Goal: Information Seeking & Learning: Learn about a topic

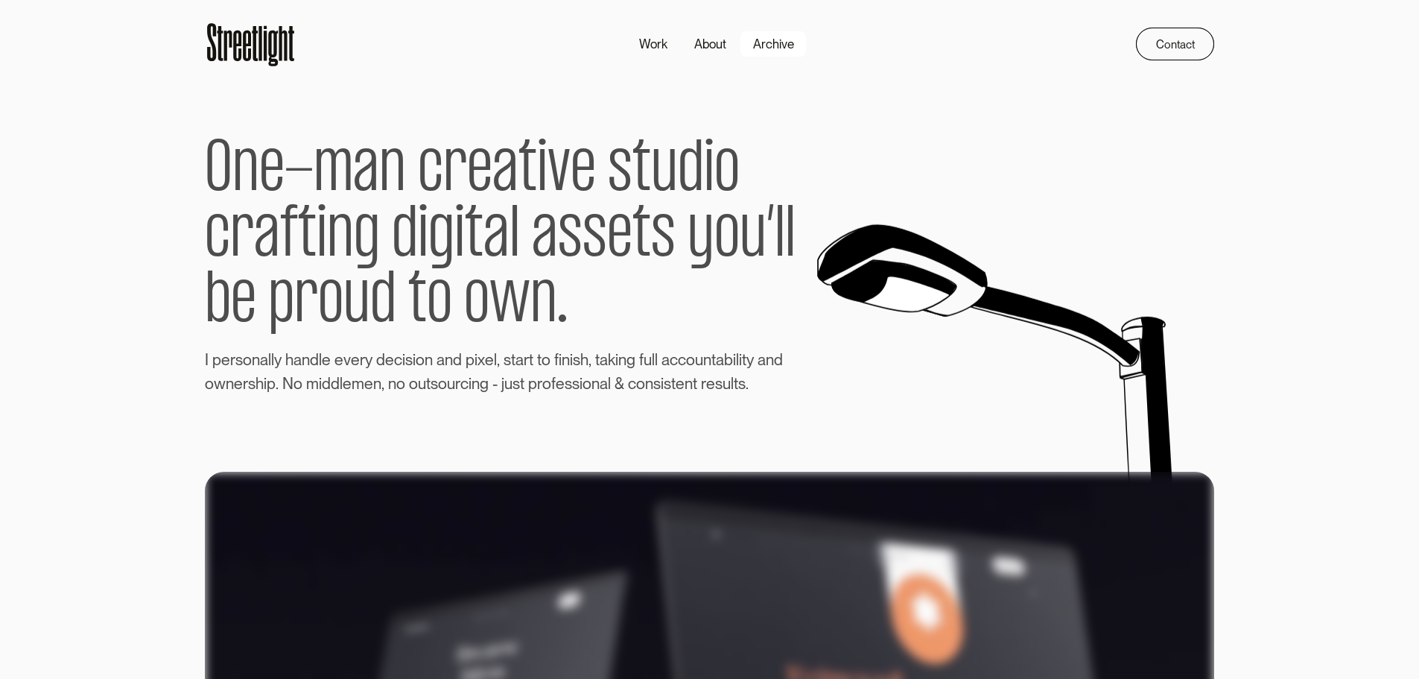
click at [770, 45] on div "Archive" at bounding box center [773, 44] width 41 height 19
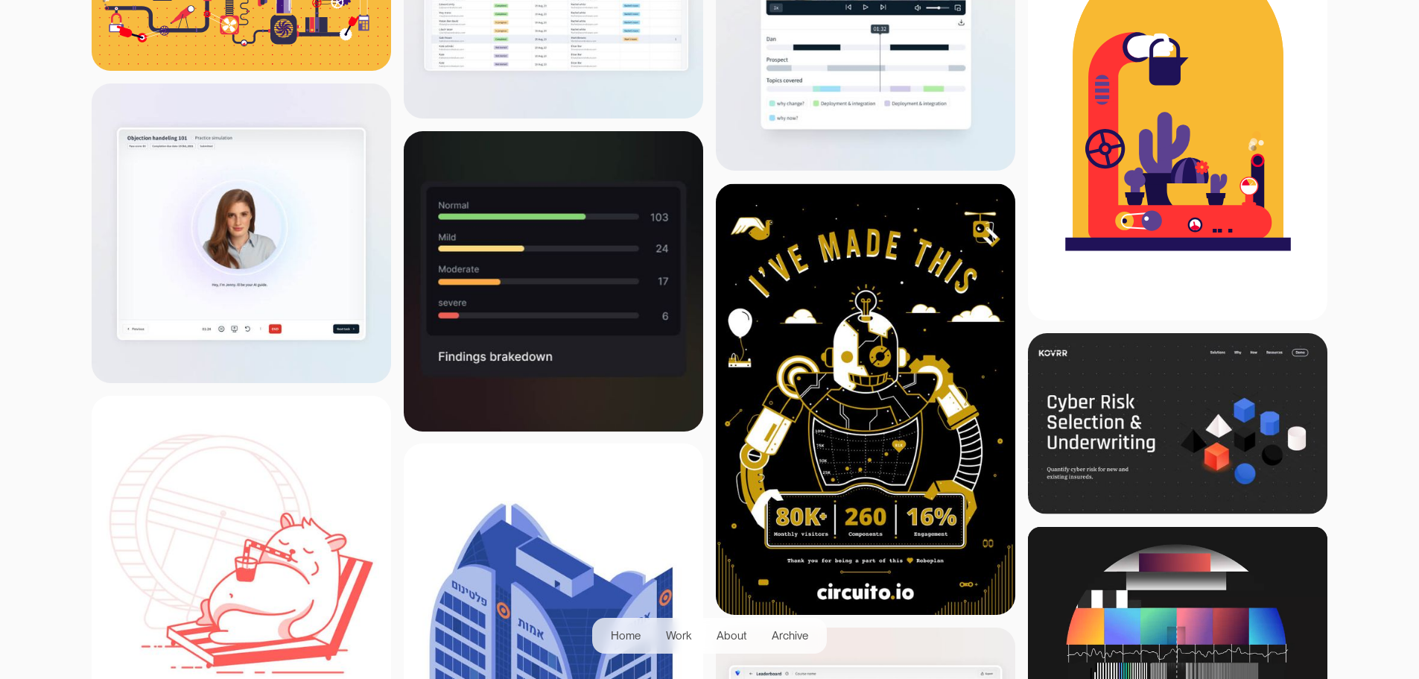
scroll to position [447, 0]
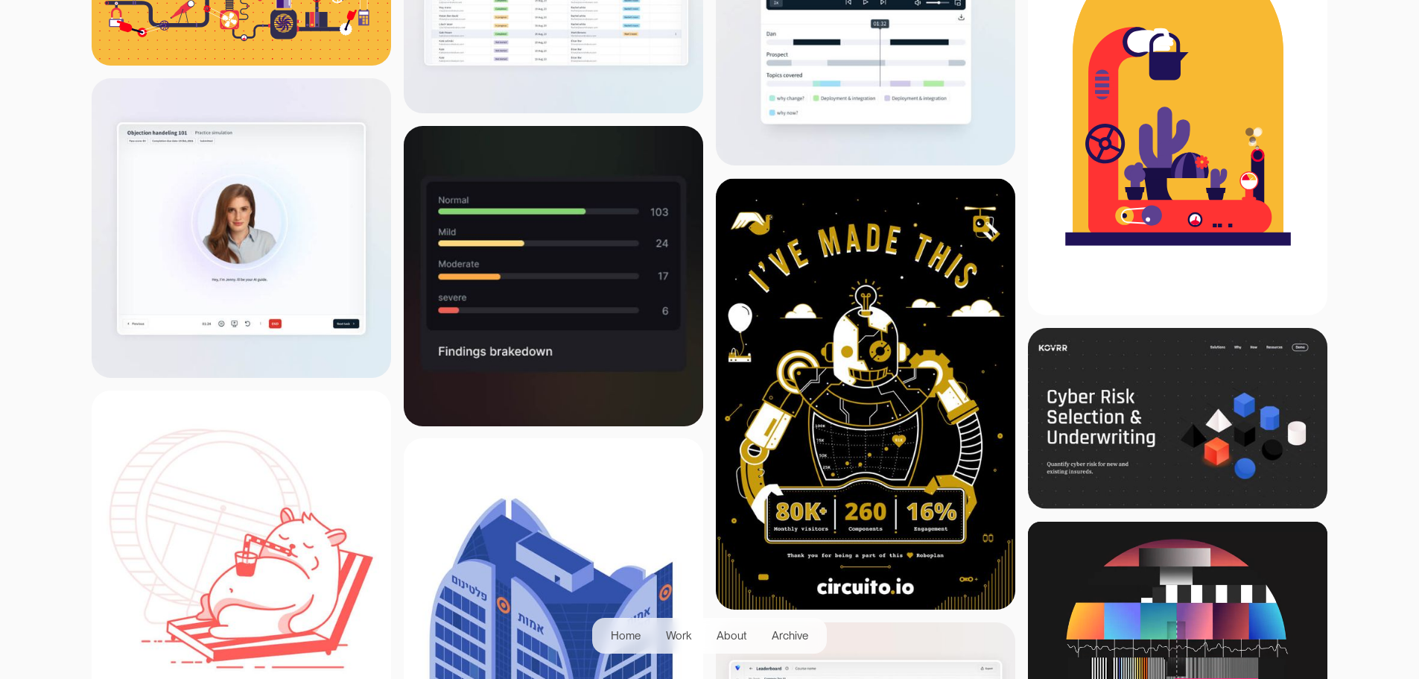
scroll to position [74, 0]
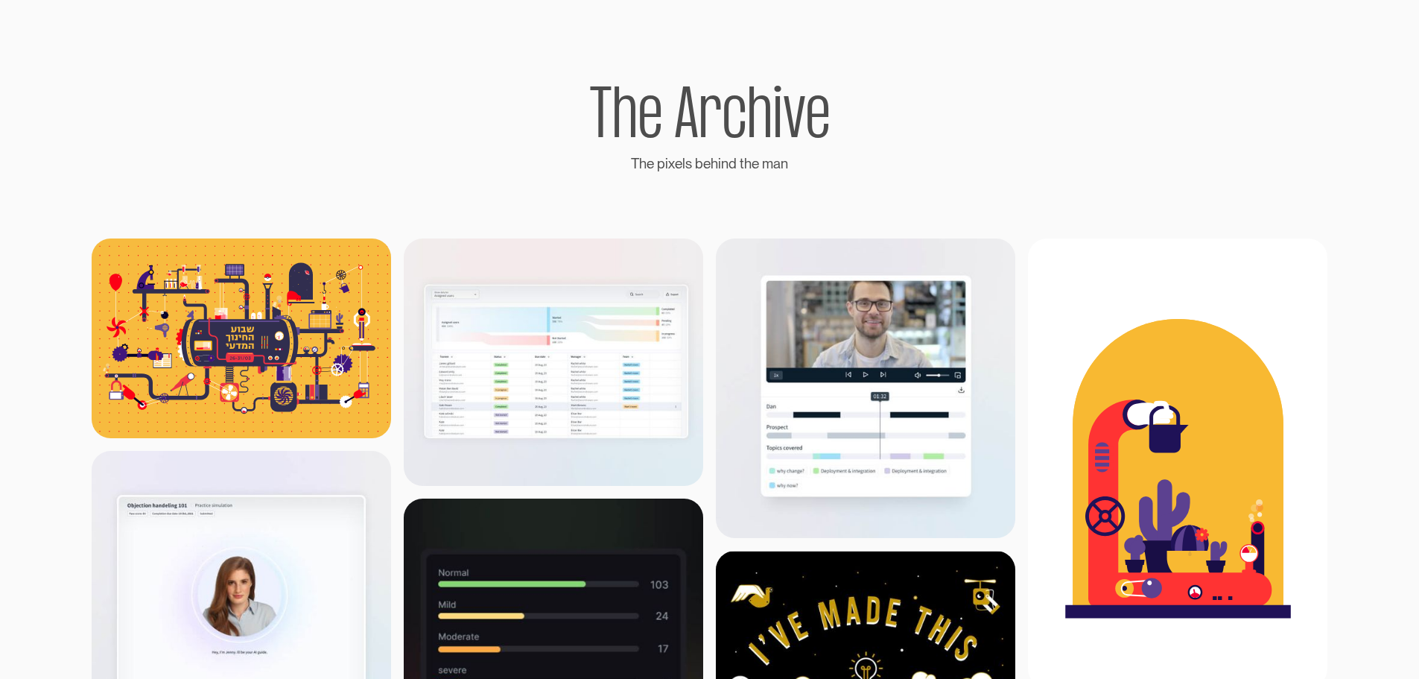
click at [946, 92] on div "T h e A r c h i v e T h e p i x e l s b e h i n d t h e m a n" at bounding box center [709, 129] width 1009 height 92
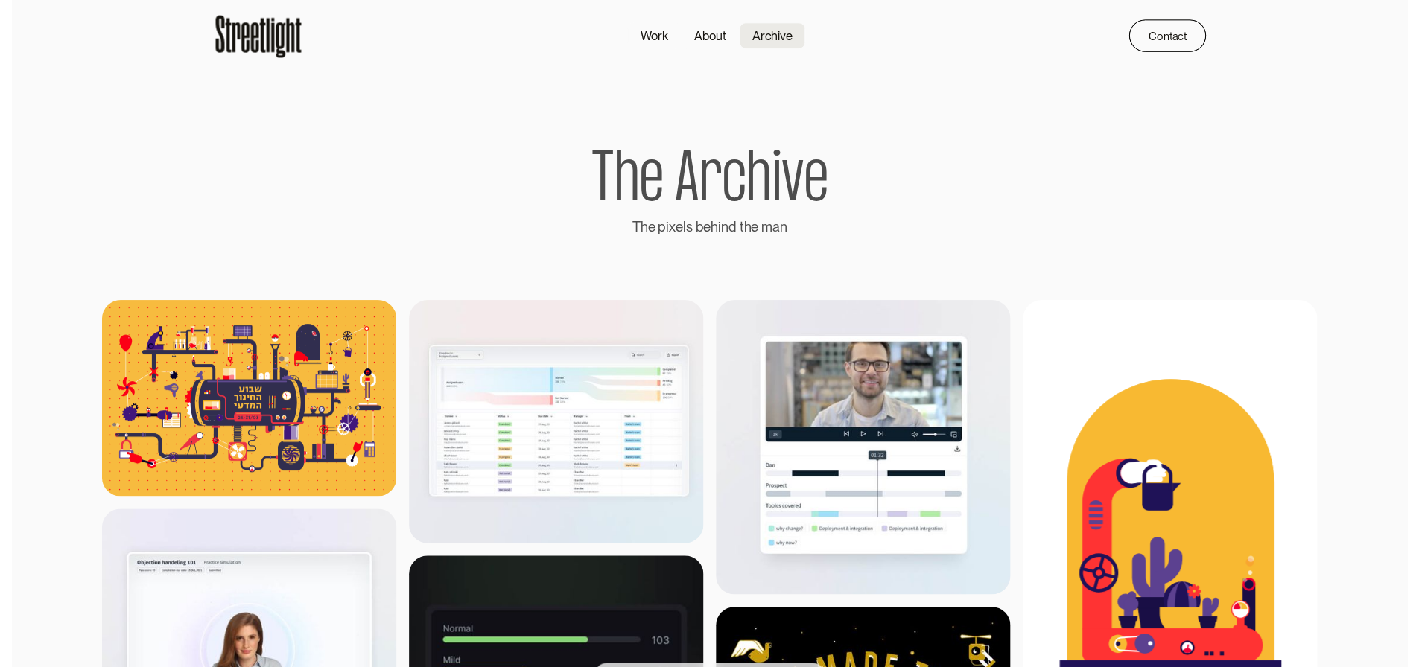
scroll to position [0, 0]
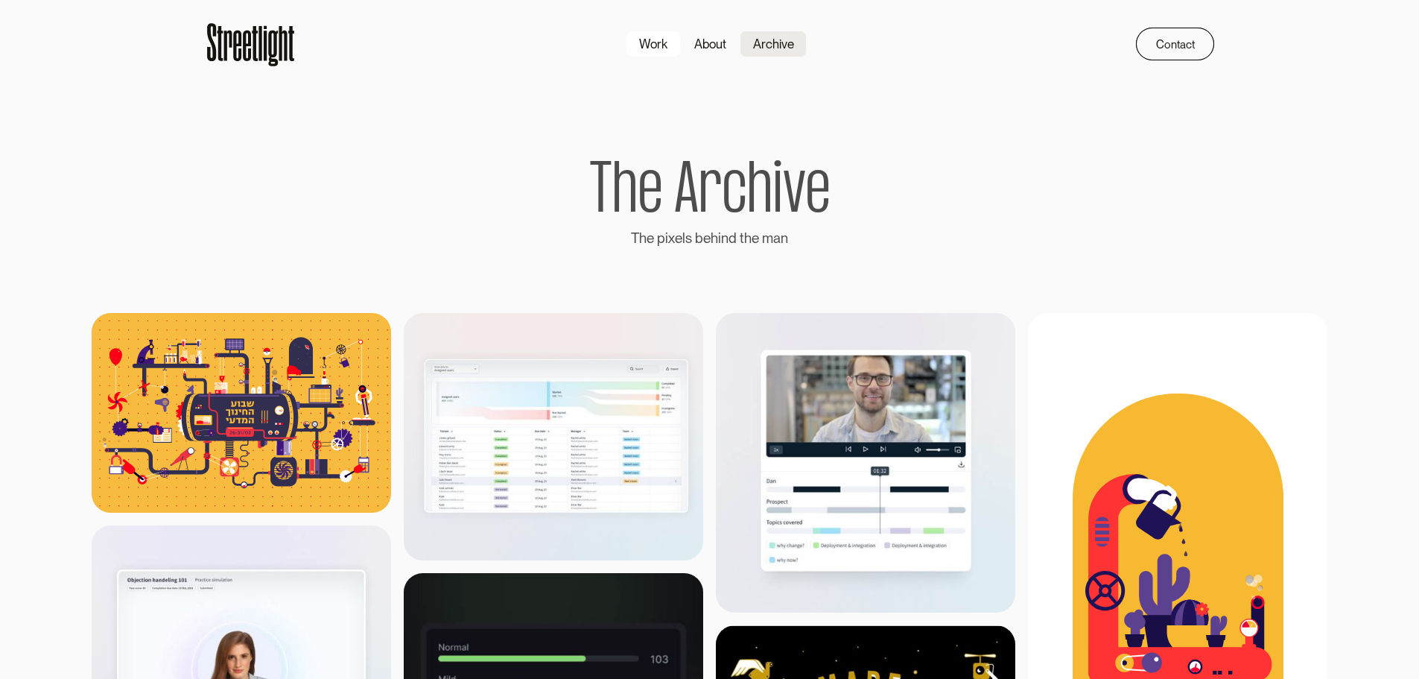
click at [649, 39] on div "Work" at bounding box center [653, 44] width 28 height 19
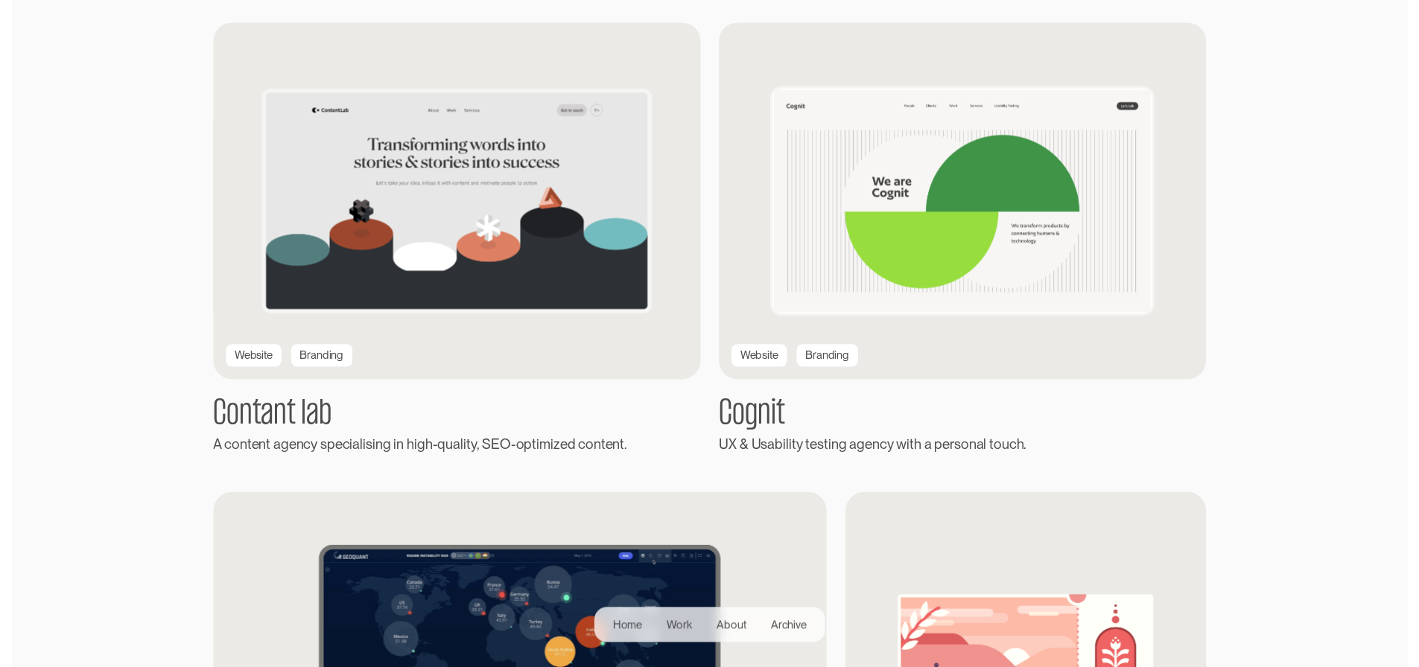
scroll to position [819, 0]
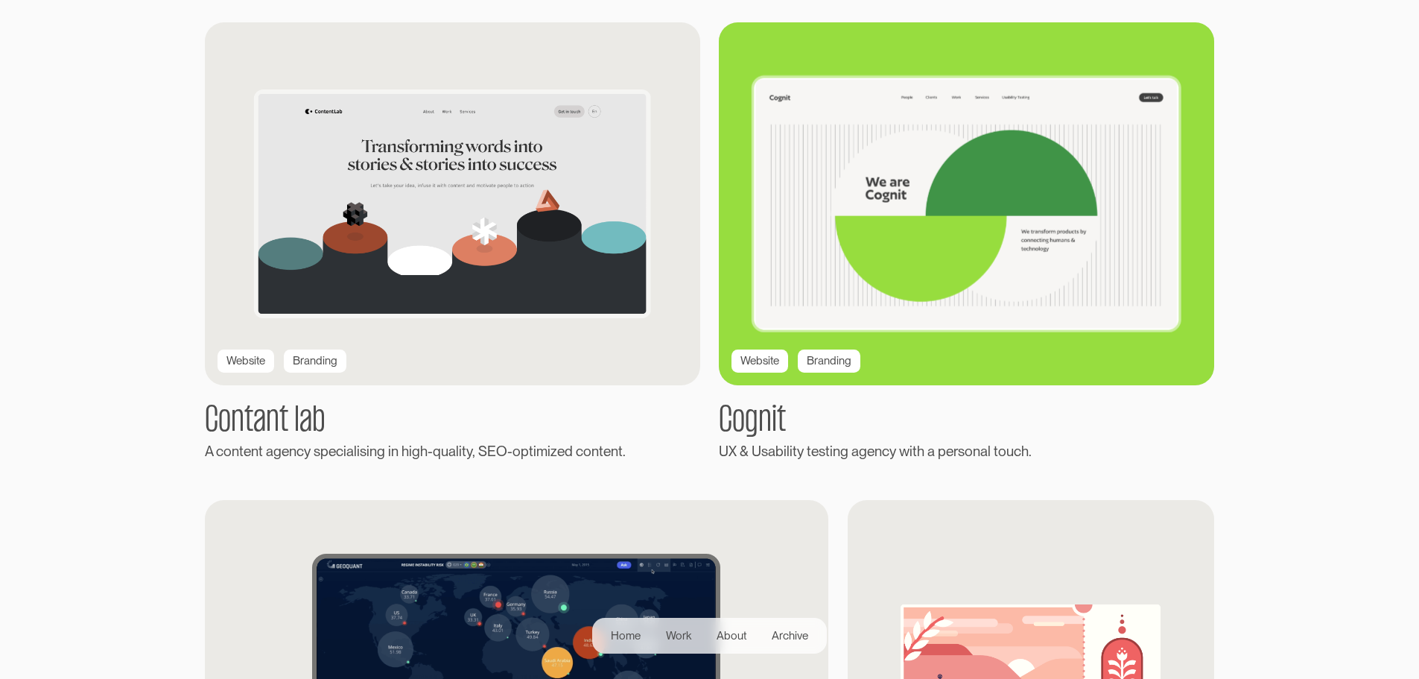
click at [757, 356] on div "Website" at bounding box center [759, 360] width 57 height 23
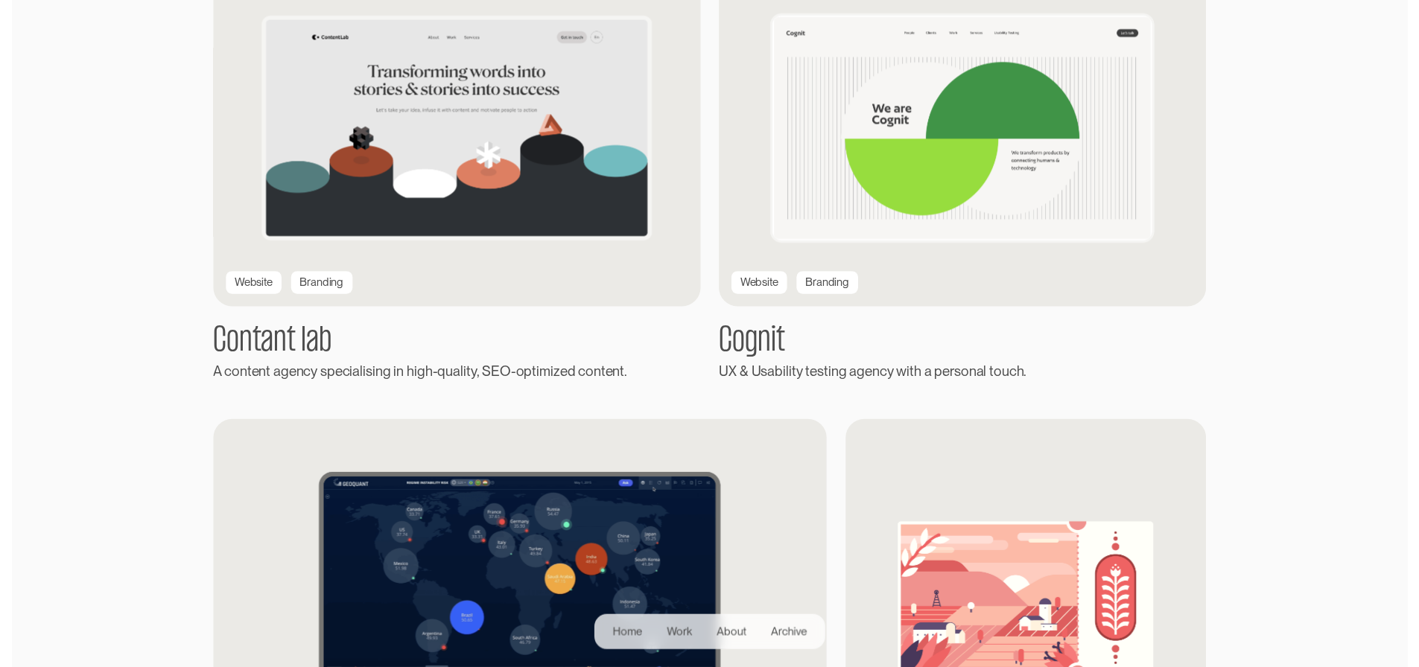
scroll to position [894, 0]
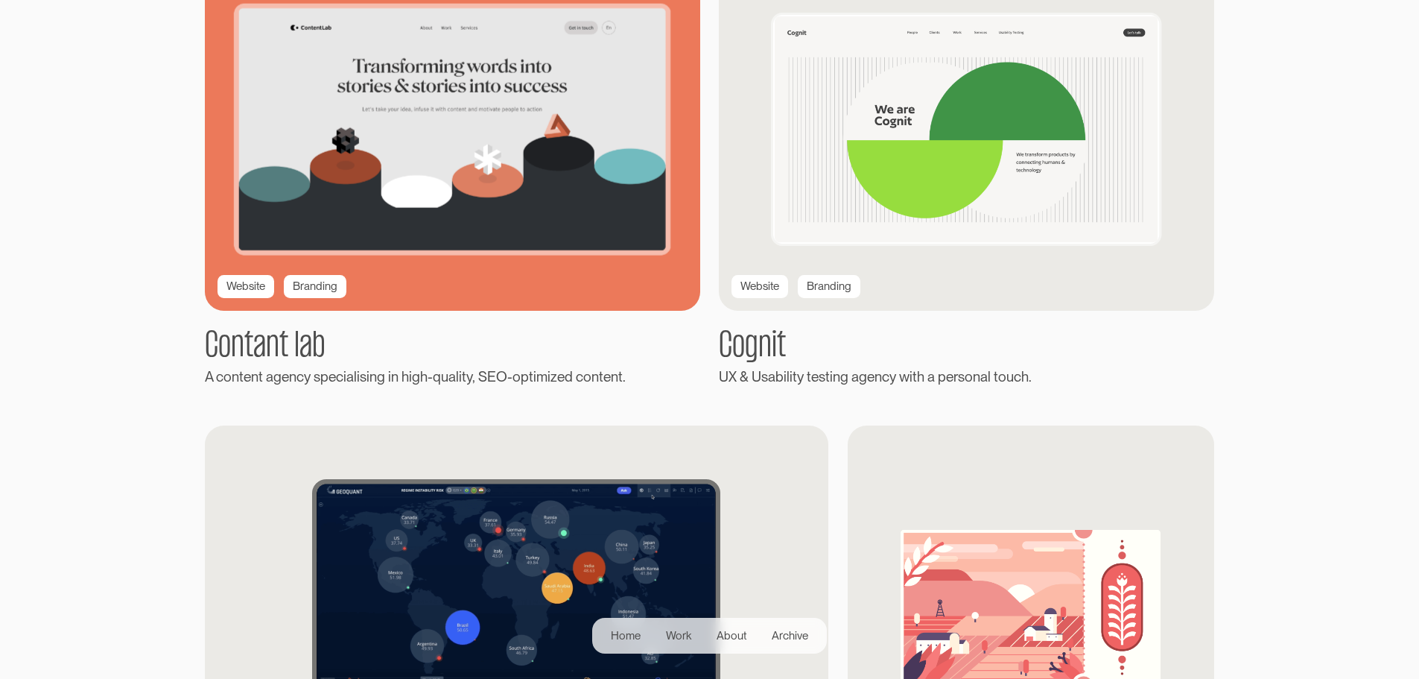
click at [235, 284] on div "Website" at bounding box center [245, 286] width 39 height 17
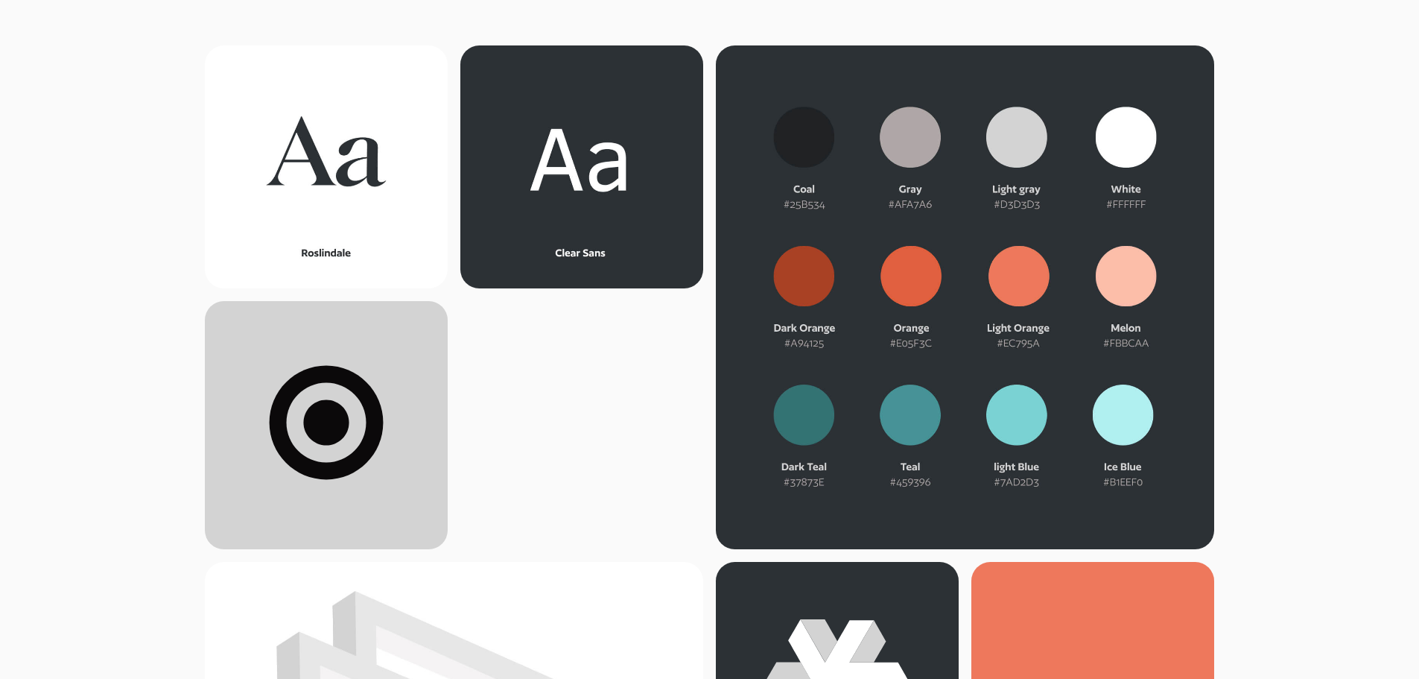
scroll to position [2212, 0]
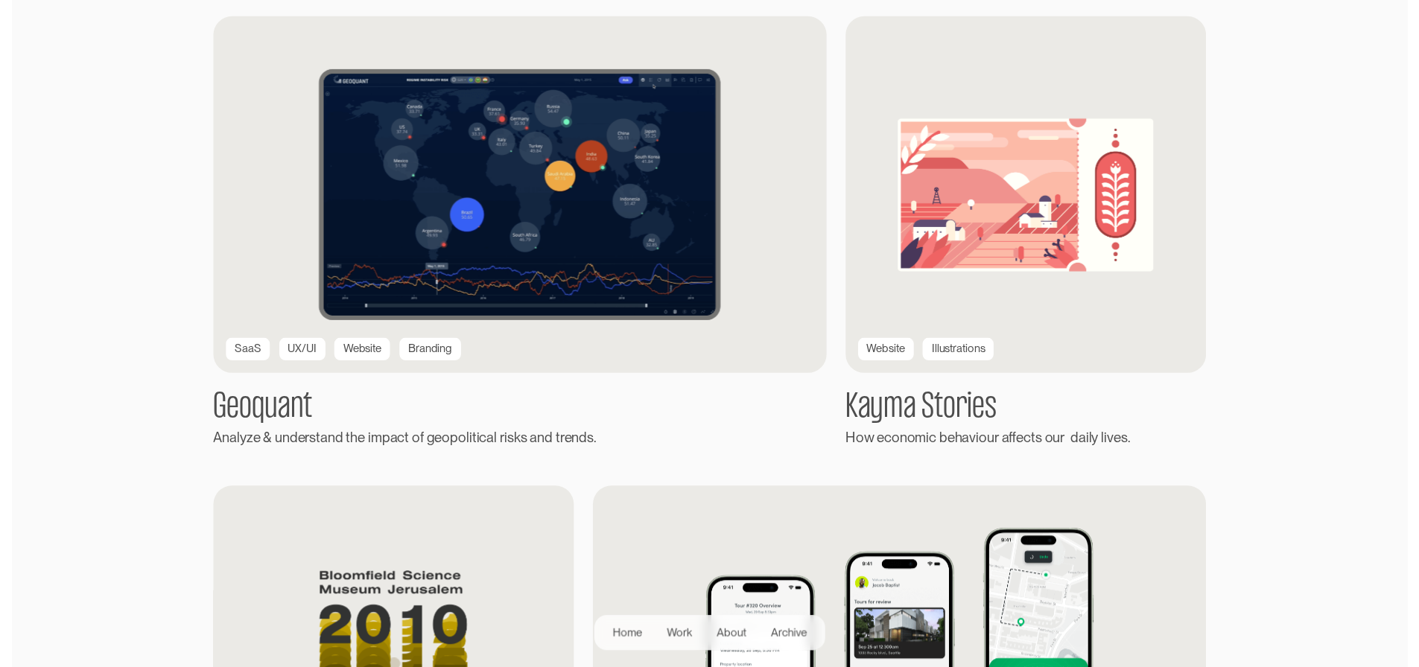
scroll to position [1341, 0]
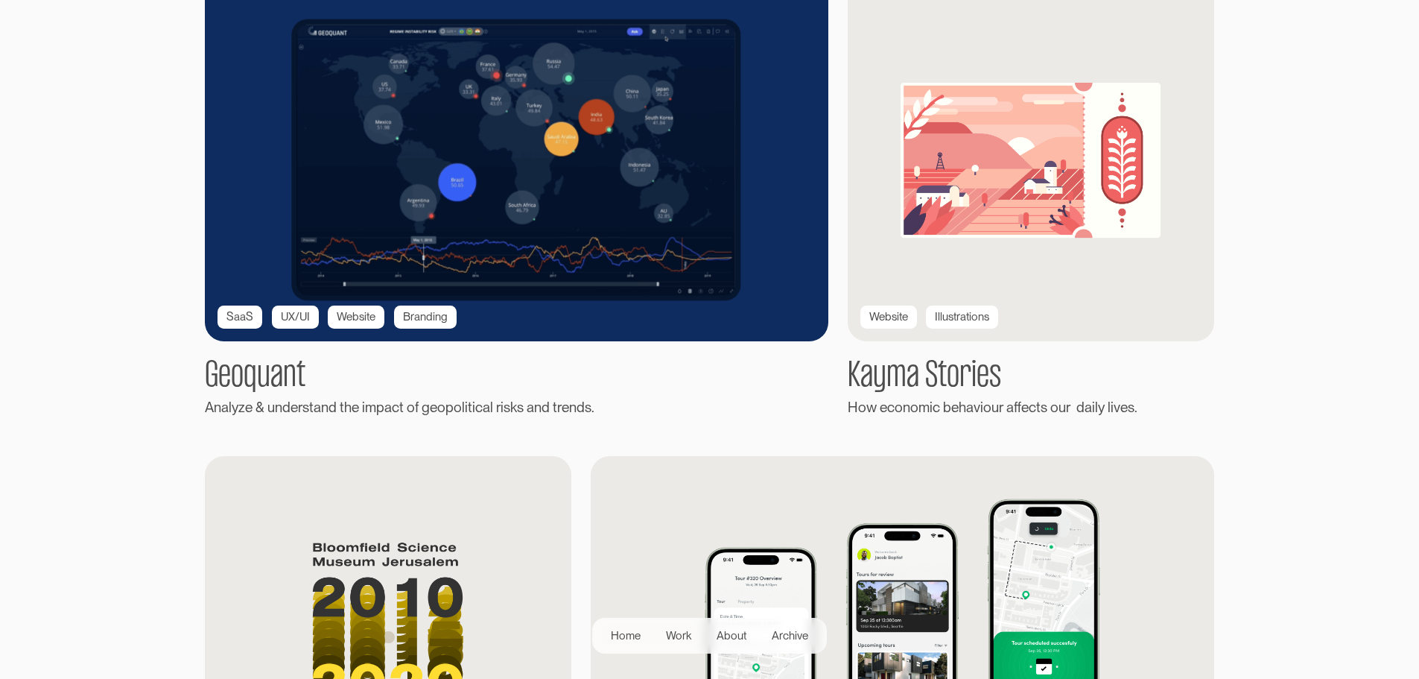
click at [339, 309] on img at bounding box center [517, 159] width 686 height 399
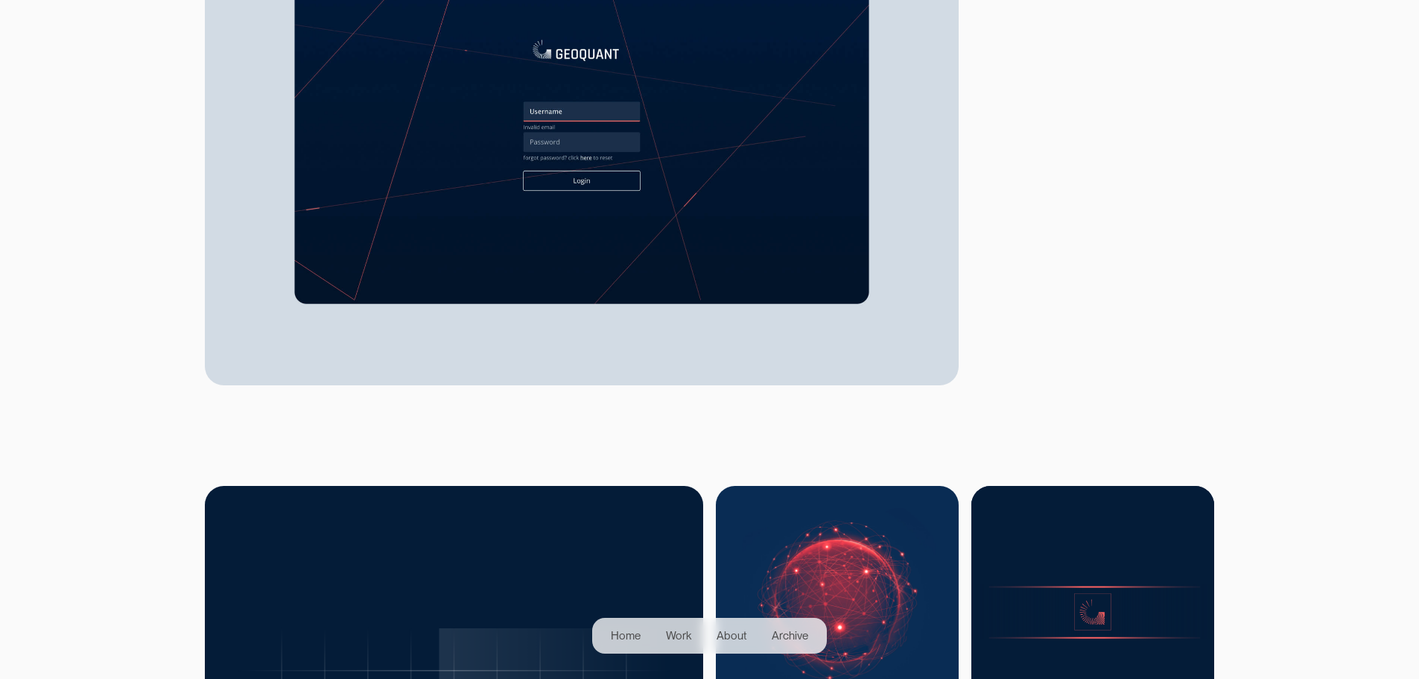
scroll to position [3277, 0]
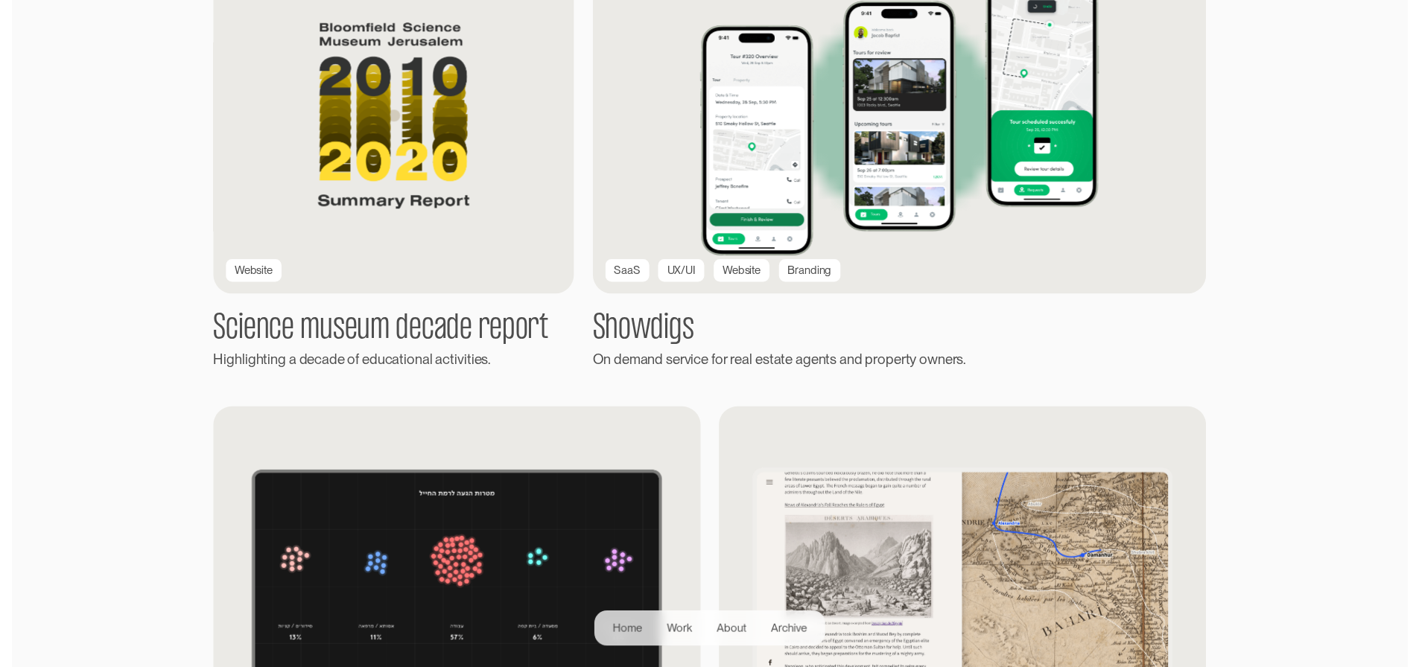
scroll to position [1862, 0]
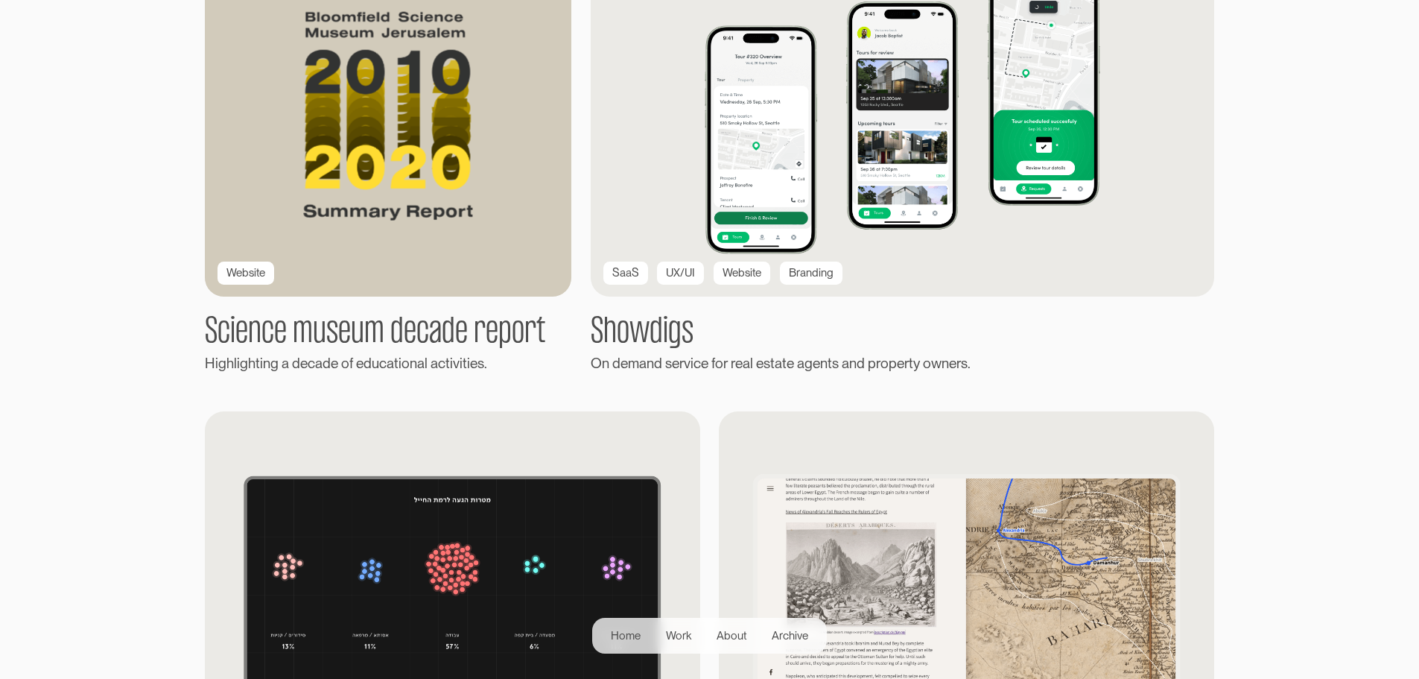
click at [243, 273] on div "Website" at bounding box center [245, 272] width 39 height 17
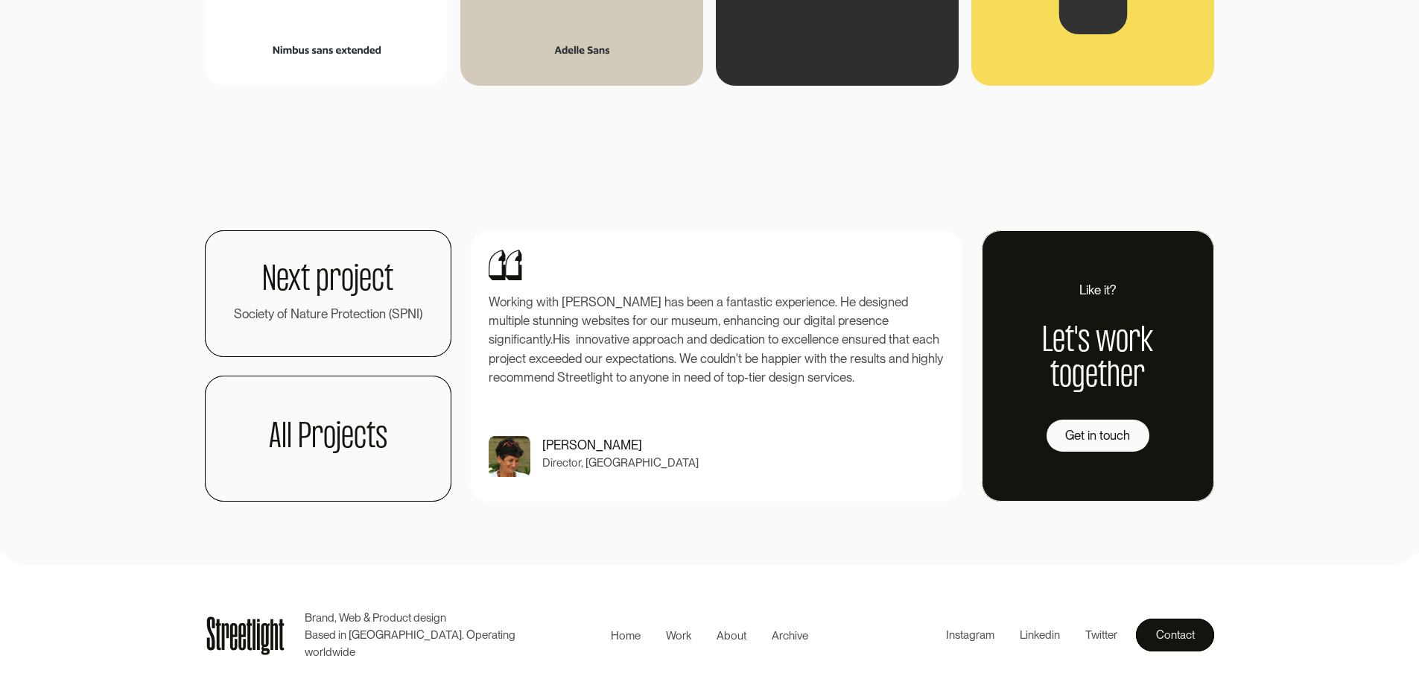
scroll to position [2732, 0]
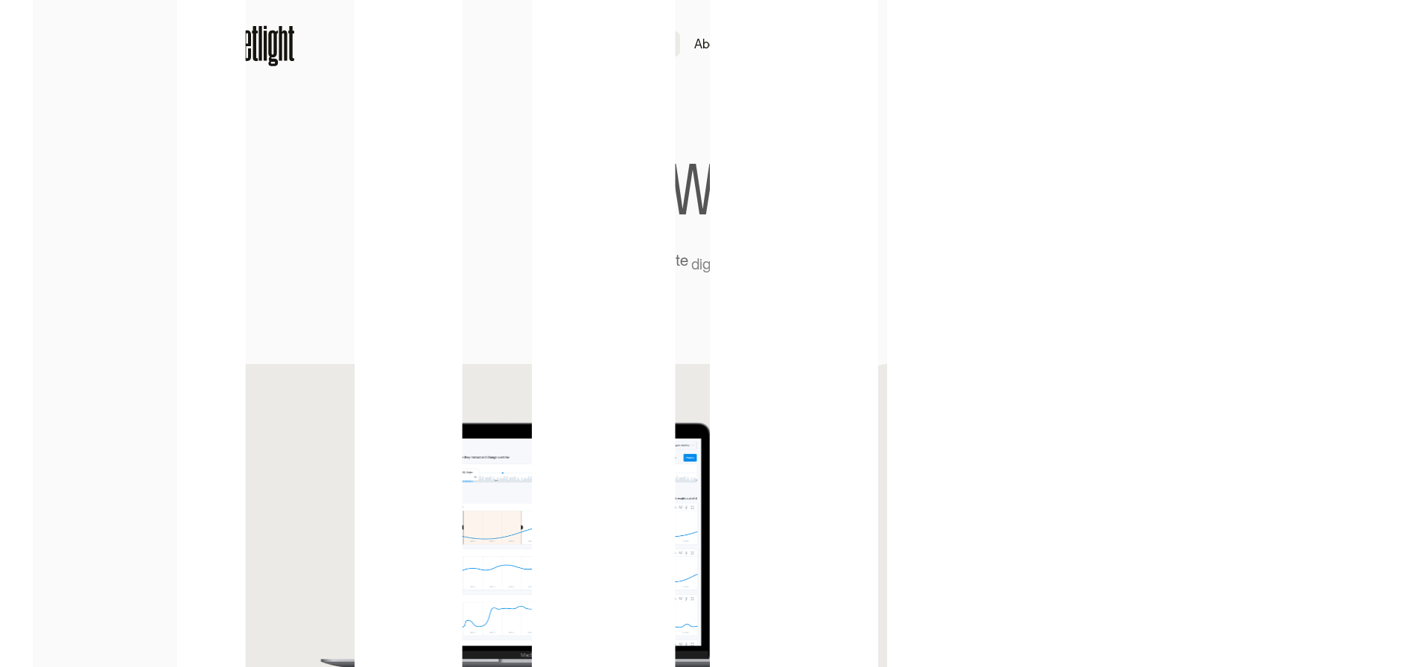
scroll to position [1862, 0]
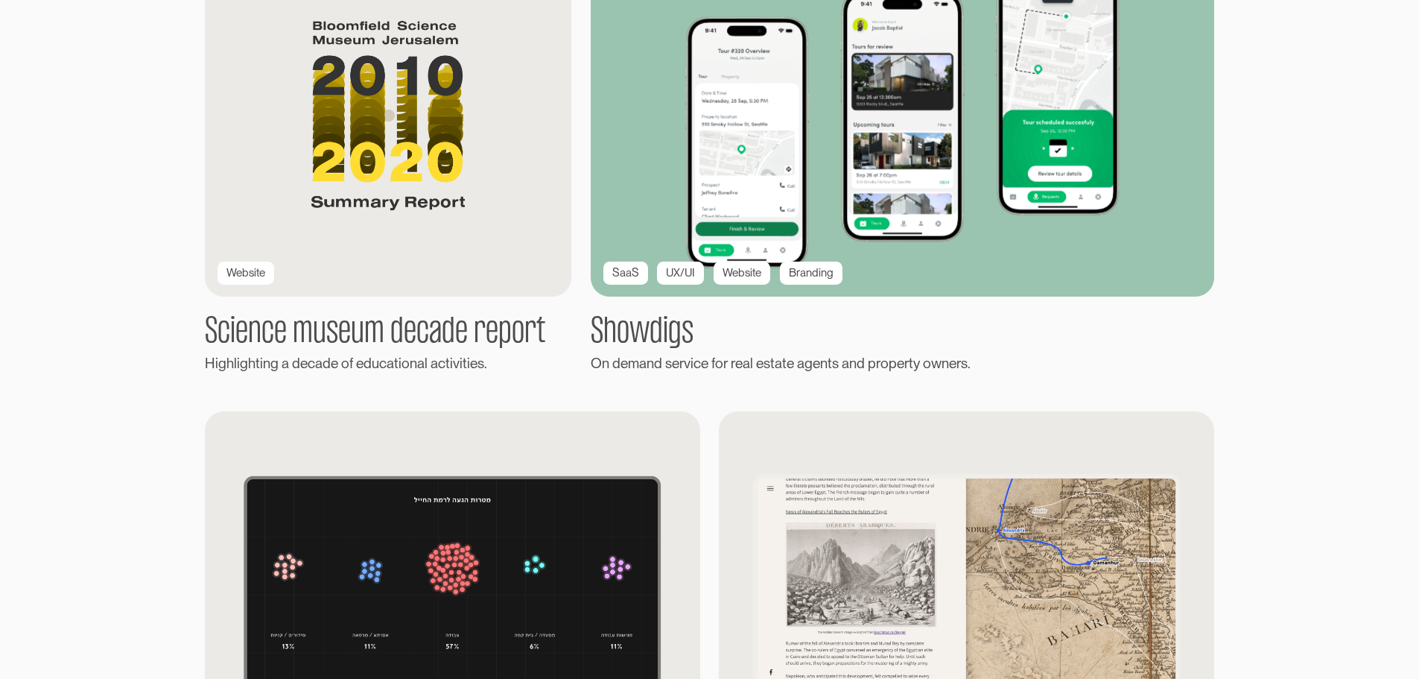
click at [750, 279] on div "Website" at bounding box center [741, 272] width 39 height 17
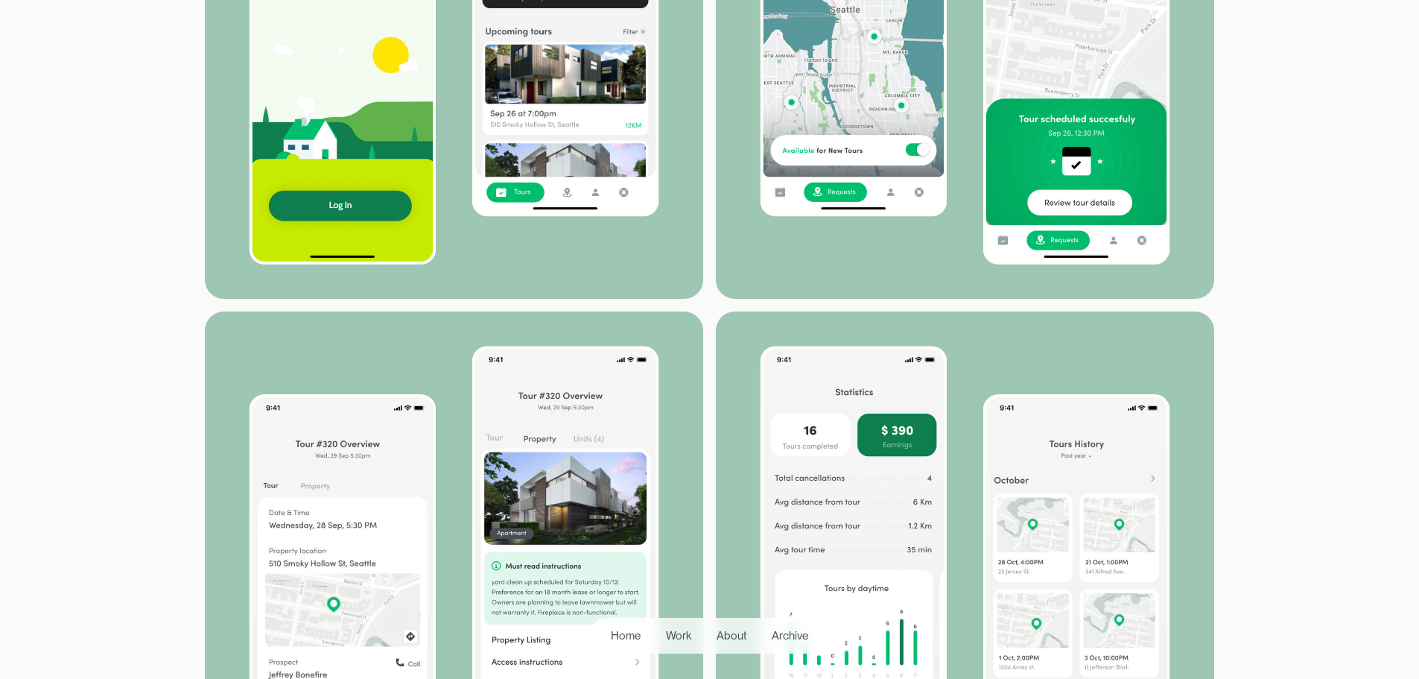
scroll to position [3947, 0]
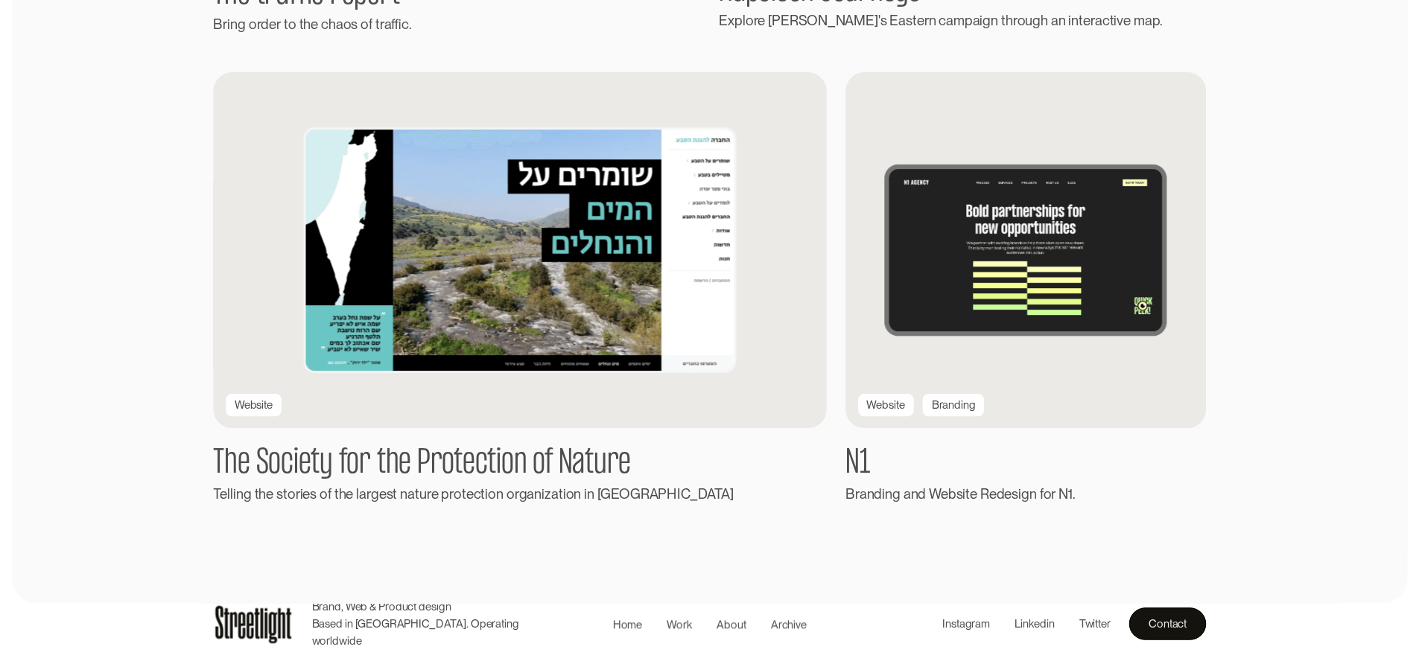
scroll to position [2681, 0]
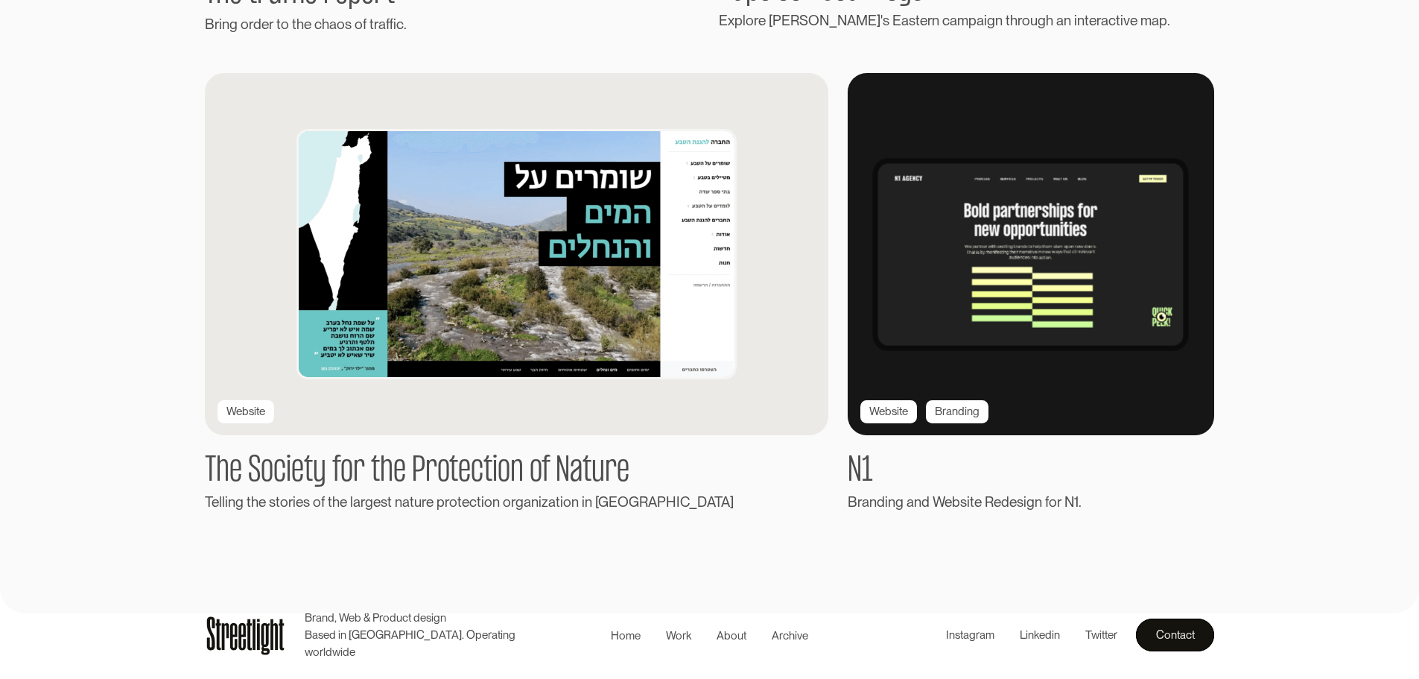
click at [892, 411] on div "Website" at bounding box center [888, 411] width 57 height 23
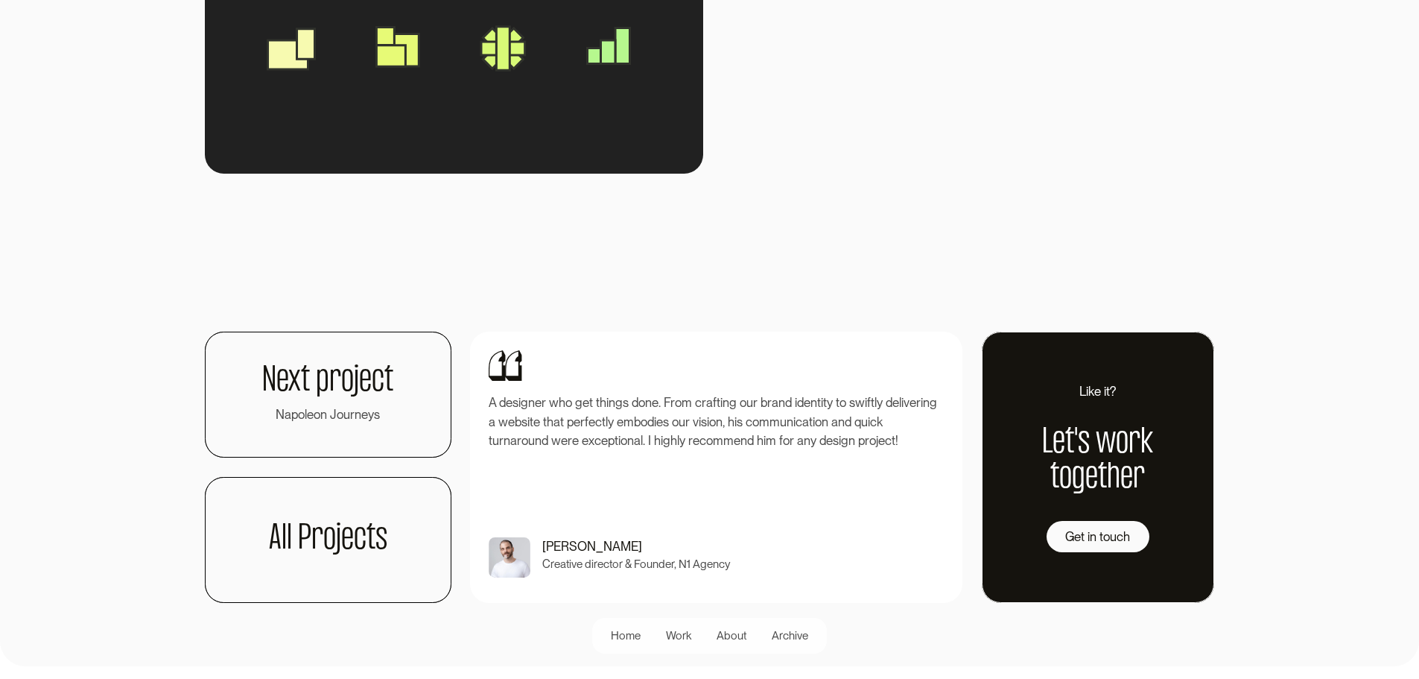
scroll to position [2756, 0]
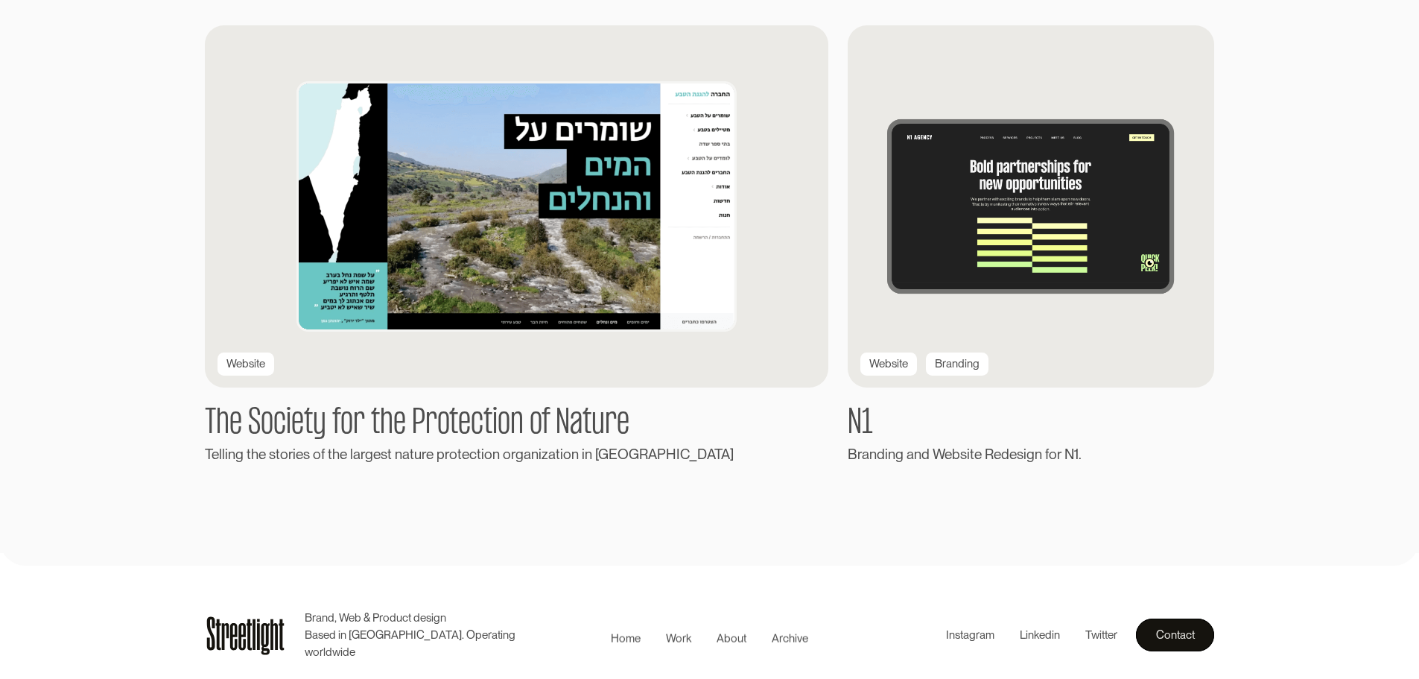
scroll to position [2742, 0]
